Goal: Find specific page/section: Find specific page/section

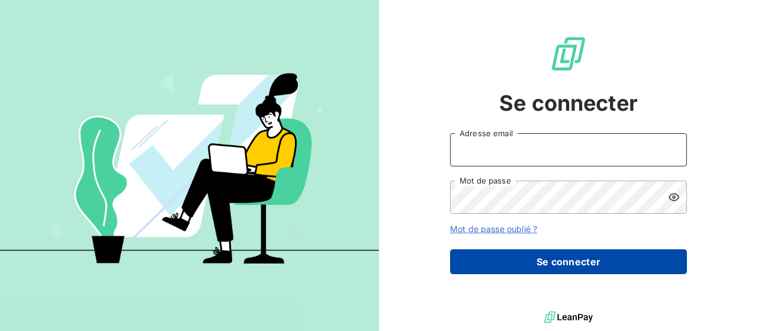
type input "[EMAIL_ADDRESS][DOMAIN_NAME]"
click at [579, 250] on button "Se connecter" at bounding box center [568, 261] width 237 height 25
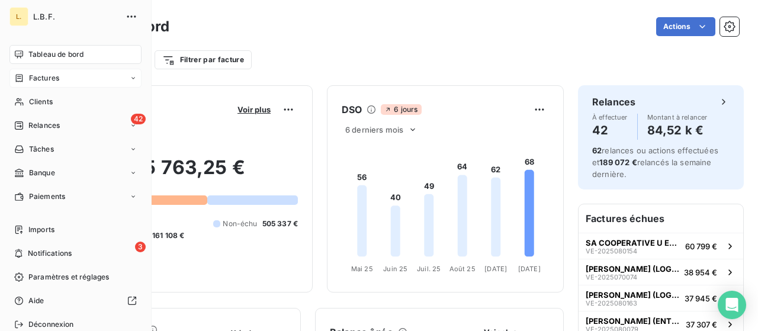
click at [21, 79] on icon at bounding box center [19, 77] width 10 height 9
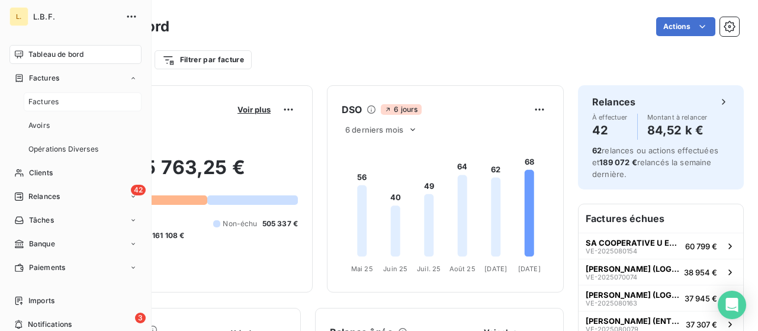
click at [85, 98] on div "Factures" at bounding box center [83, 101] width 118 height 19
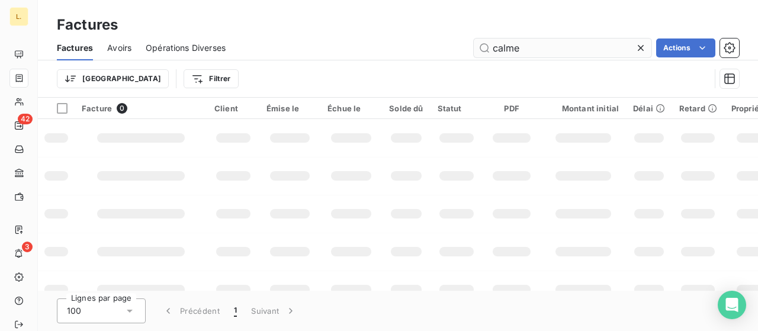
drag, startPoint x: 517, startPoint y: 45, endPoint x: 474, endPoint y: 42, distance: 43.9
click at [474, 42] on input "calme" at bounding box center [563, 47] width 178 height 19
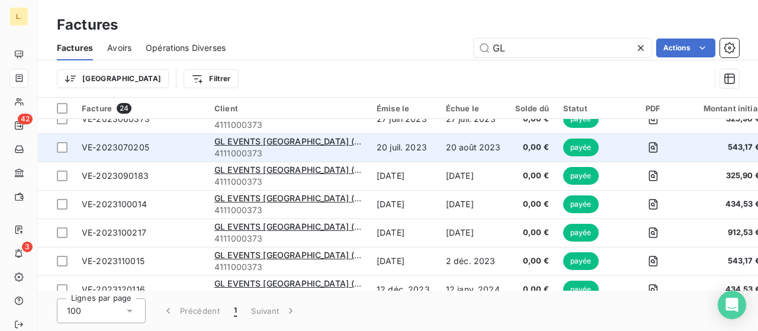
scroll to position [515, 0]
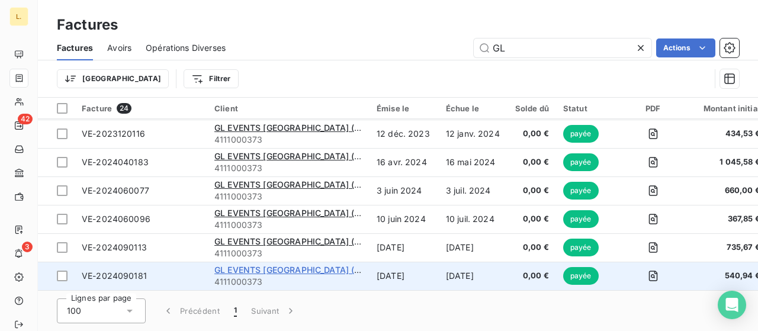
type input "GL"
click at [309, 265] on span "GL EVENTS [GEOGRAPHIC_DATA] (CATERING)" at bounding box center [306, 270] width 185 height 10
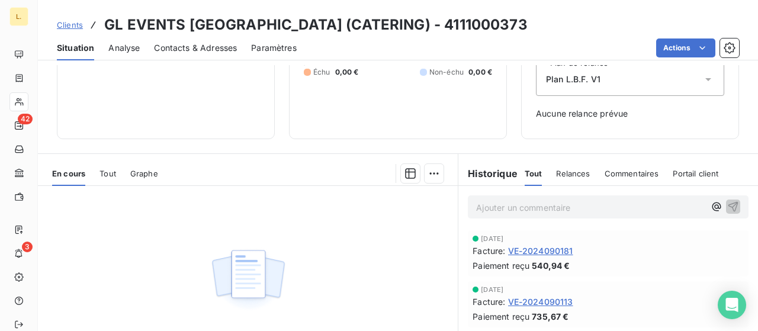
scroll to position [143, 0]
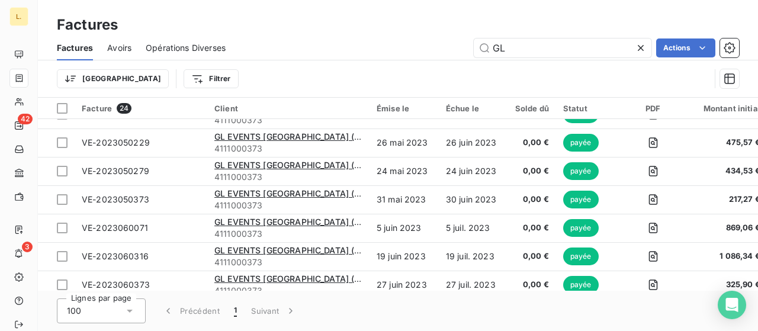
scroll to position [515, 0]
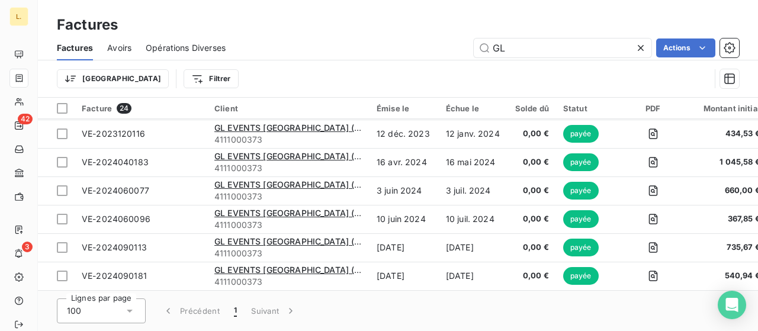
click at [644, 46] on icon at bounding box center [641, 48] width 12 height 12
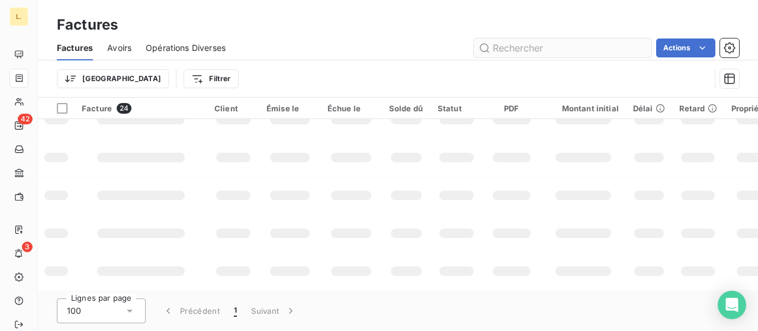
scroll to position [401, 0]
click at [582, 50] on input "text" at bounding box center [563, 47] width 178 height 19
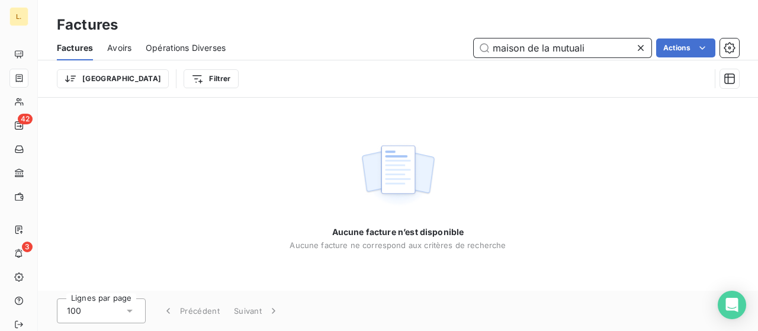
type input "maison de la mutuali"
click at [645, 40] on div at bounding box center [643, 47] width 17 height 19
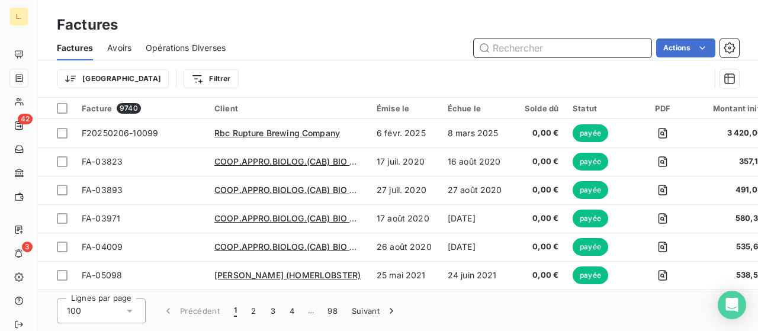
click at [561, 57] on input "text" at bounding box center [563, 47] width 178 height 19
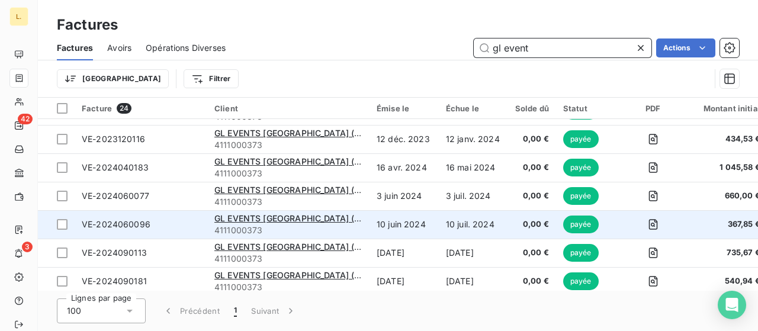
scroll to position [515, 0]
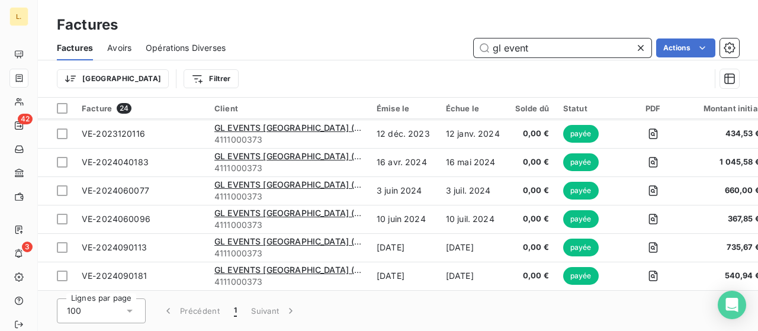
drag, startPoint x: 537, startPoint y: 44, endPoint x: 480, endPoint y: 51, distance: 57.9
click at [480, 50] on input "gl event" at bounding box center [563, 47] width 178 height 19
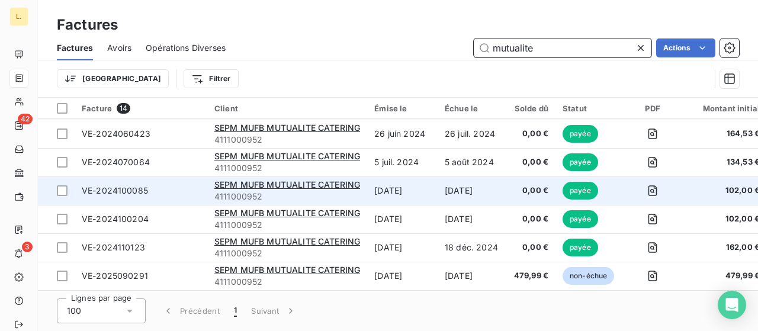
scroll to position [231, 0]
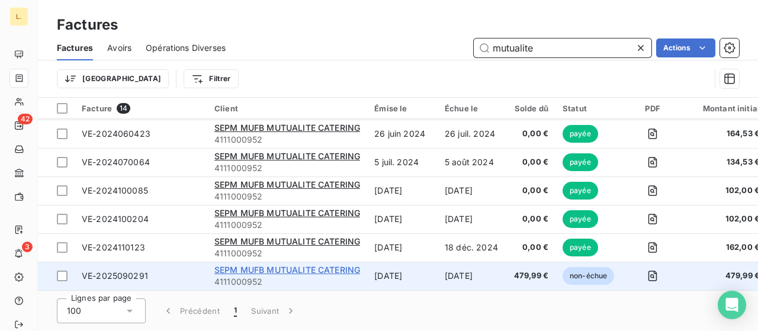
type input "mutualite"
click at [257, 265] on span "SEPM MUFB MUTUALITE CATERING" at bounding box center [287, 270] width 146 height 10
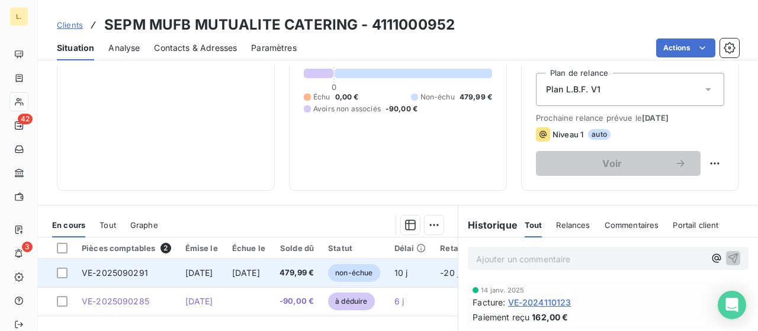
scroll to position [237, 0]
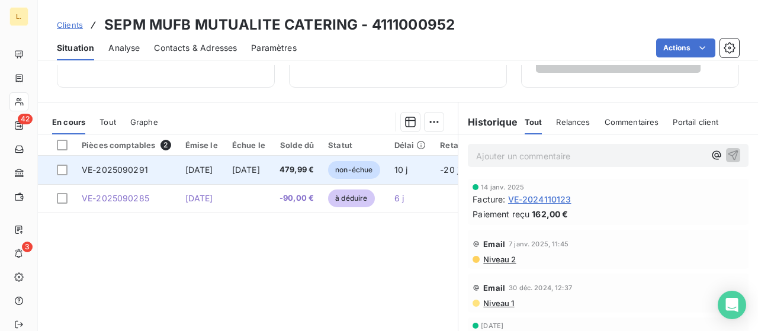
click at [170, 165] on td "VE-2025090291" at bounding box center [127, 170] width 104 height 28
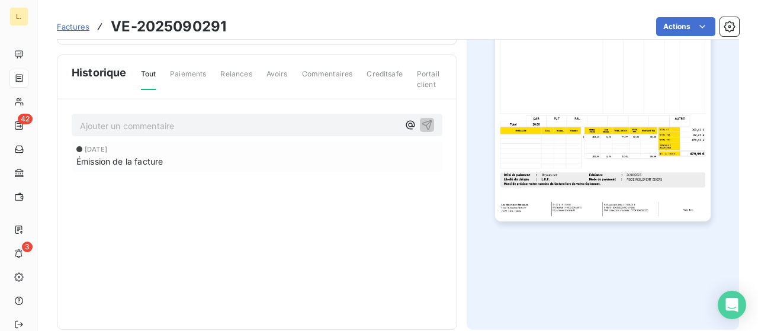
scroll to position [60, 0]
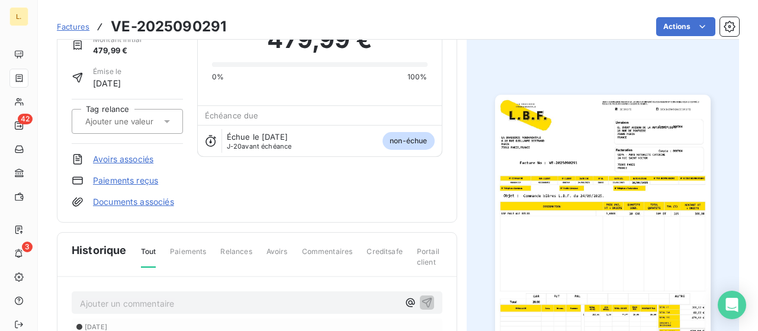
click at [619, 156] on img "button" at bounding box center [602, 247] width 215 height 304
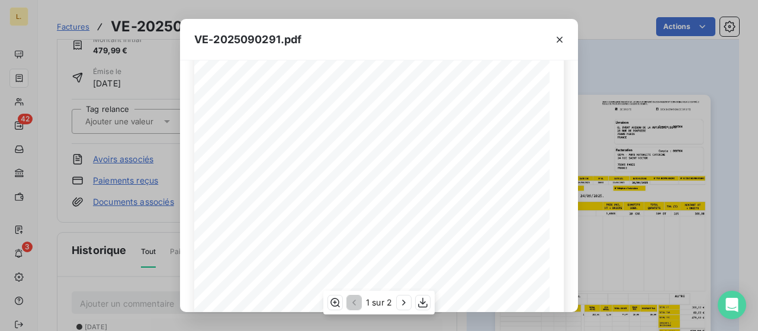
scroll to position [237, 0]
click at [618, 223] on div "VE-2025090291.pdf LA BRASSERIE FONDAMENTALE [STREET_ADDRESS][PERSON_NAME] VE-20…" at bounding box center [379, 165] width 758 height 331
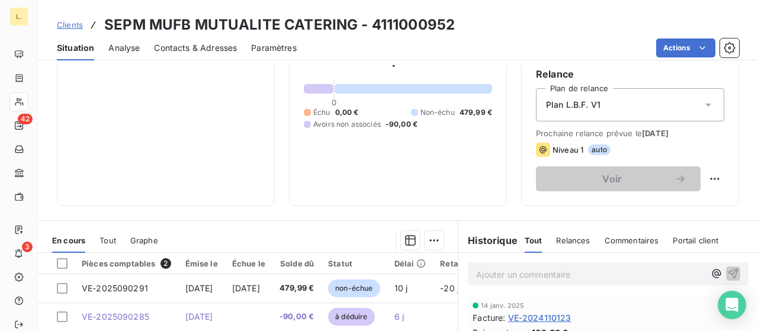
scroll to position [237, 0]
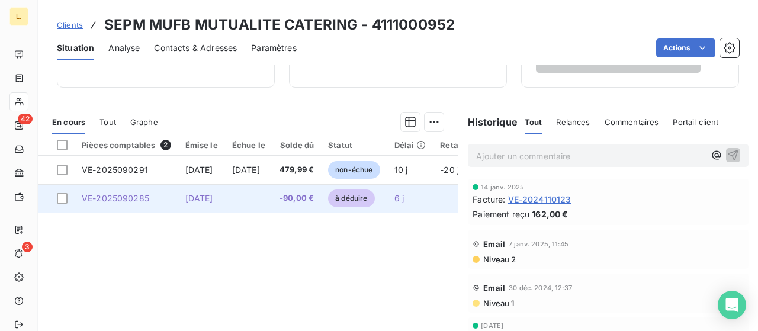
click at [225, 203] on td "[DATE]" at bounding box center [201, 198] width 47 height 28
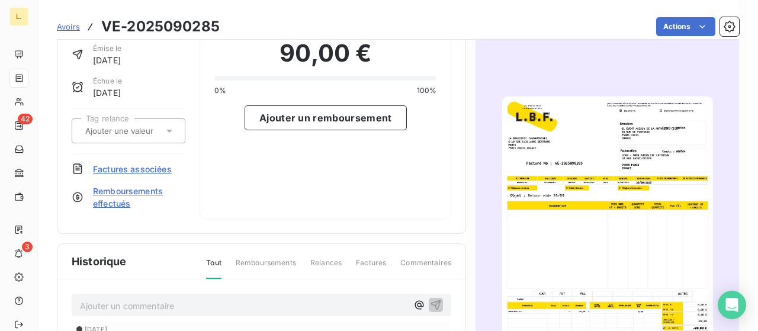
scroll to position [118, 0]
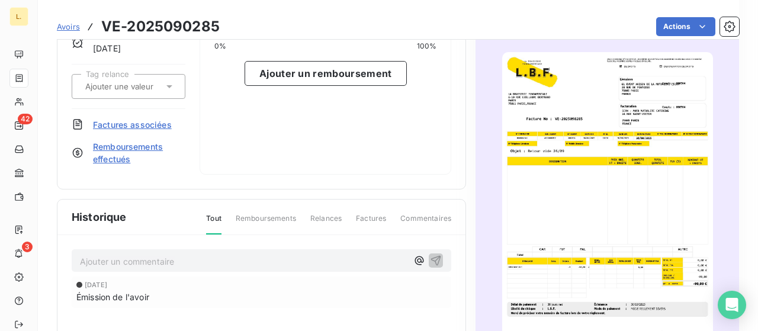
click at [564, 173] on img "button" at bounding box center [607, 201] width 211 height 298
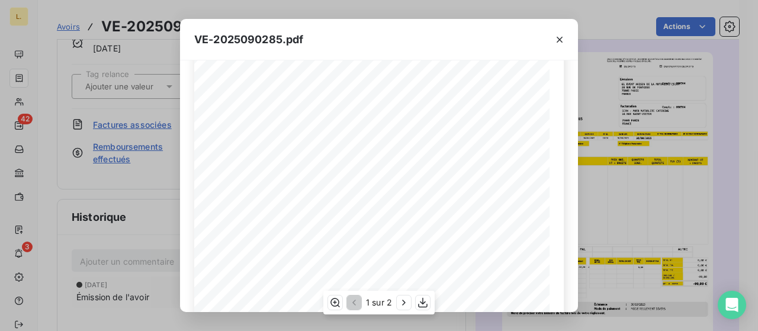
scroll to position [59, 0]
click at [632, 133] on div "VE-2025090285.pdf LA BRASSERIE FONDAMENTALE [STREET_ADDRESS][PERSON_NAME] VE-20…" at bounding box center [379, 165] width 758 height 331
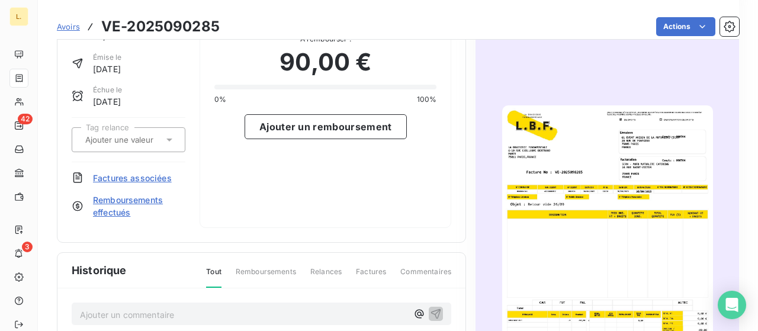
scroll to position [0, 0]
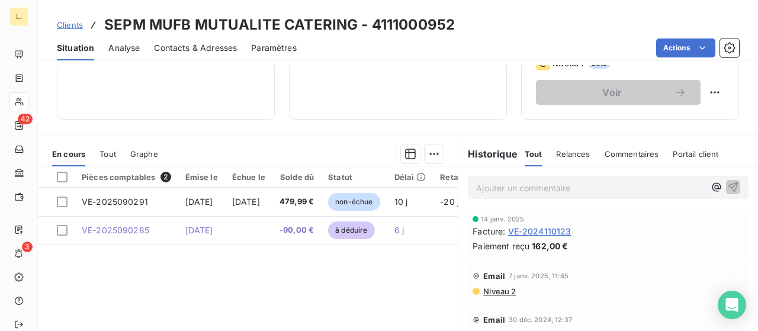
scroll to position [237, 0]
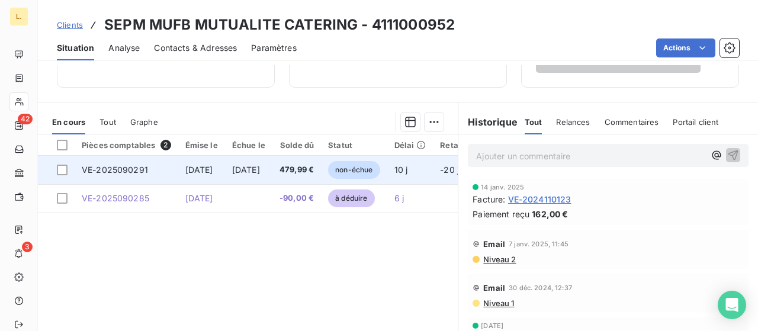
click at [158, 164] on td "VE-2025090291" at bounding box center [127, 170] width 104 height 28
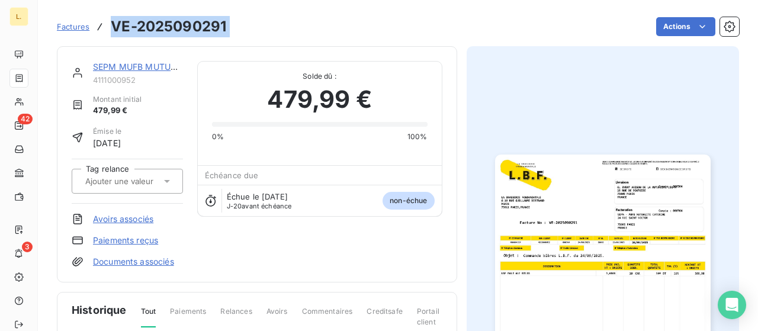
drag, startPoint x: 234, startPoint y: 12, endPoint x: 112, endPoint y: 27, distance: 122.8
click at [112, 27] on div "Factures VE-2025090291 Actions" at bounding box center [398, 19] width 682 height 39
click at [416, 9] on div "Factures VE-2025090291 Actions" at bounding box center [398, 19] width 682 height 39
drag, startPoint x: 218, startPoint y: 24, endPoint x: 113, endPoint y: 18, distance: 105.0
click at [113, 18] on div "Factures VE-2025090291 Actions" at bounding box center [398, 26] width 682 height 25
